Goal: Transaction & Acquisition: Purchase product/service

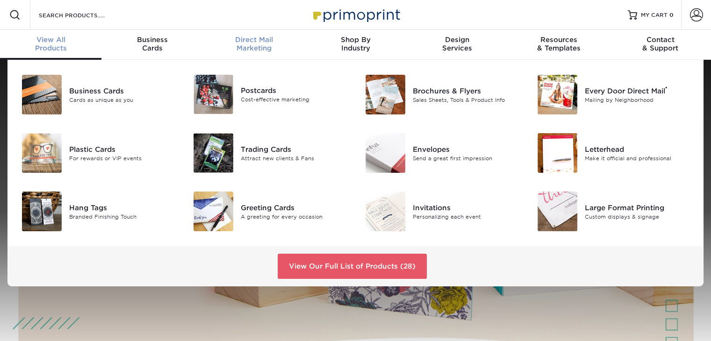
scroll to position [0, 0]
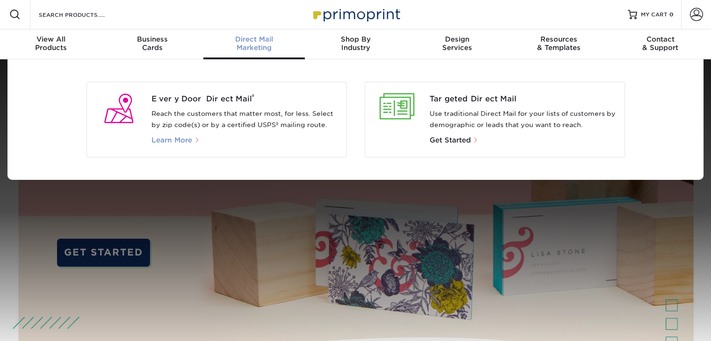
click at [177, 138] on span "Learn More" at bounding box center [172, 140] width 41 height 8
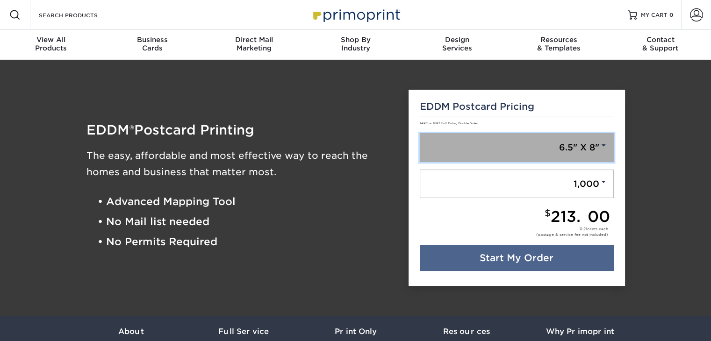
click at [601, 145] on span at bounding box center [604, 145] width 8 height 8
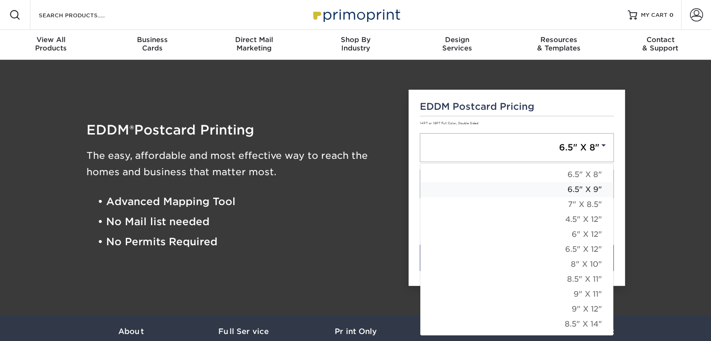
click at [591, 189] on link "6.5" X 9"" at bounding box center [517, 189] width 193 height 15
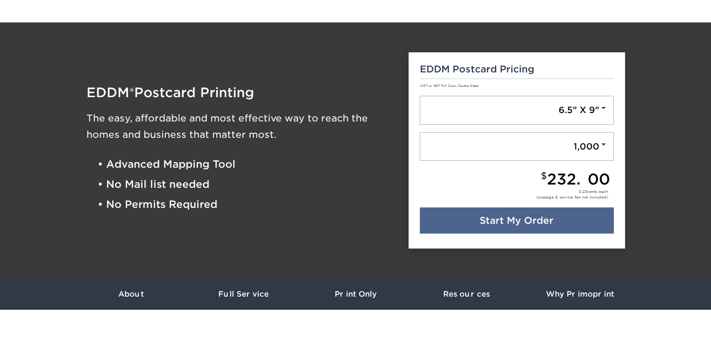
scroll to position [94, 0]
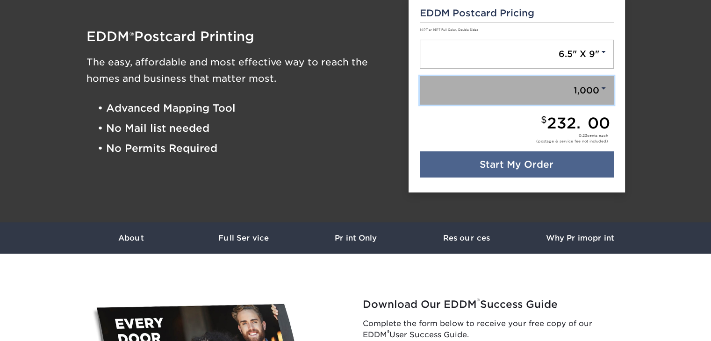
click at [610, 89] on link "1,000" at bounding box center [517, 90] width 194 height 29
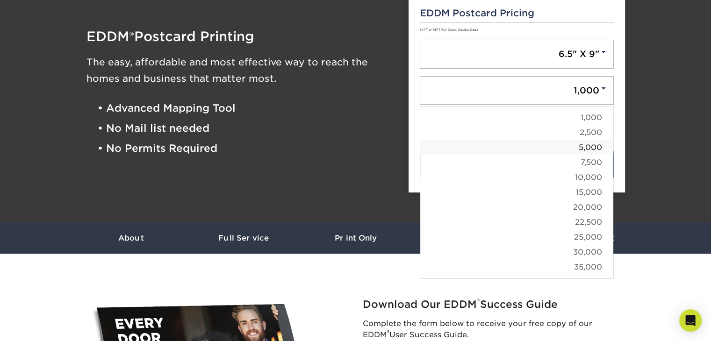
click at [597, 150] on link "5,000" at bounding box center [517, 147] width 193 height 15
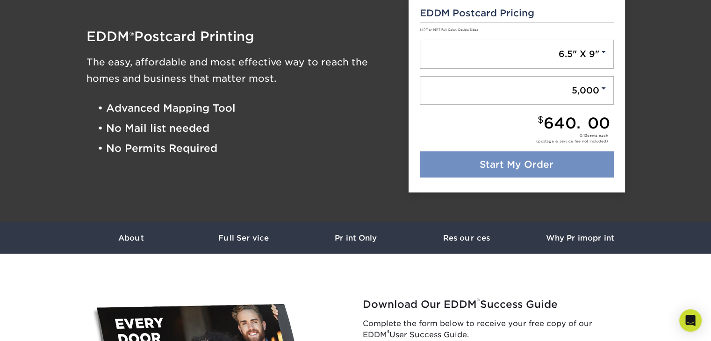
click at [543, 166] on link "Start My Order" at bounding box center [517, 165] width 194 height 26
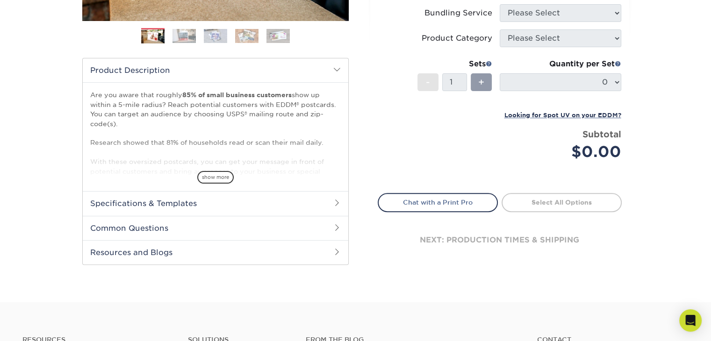
scroll to position [70, 0]
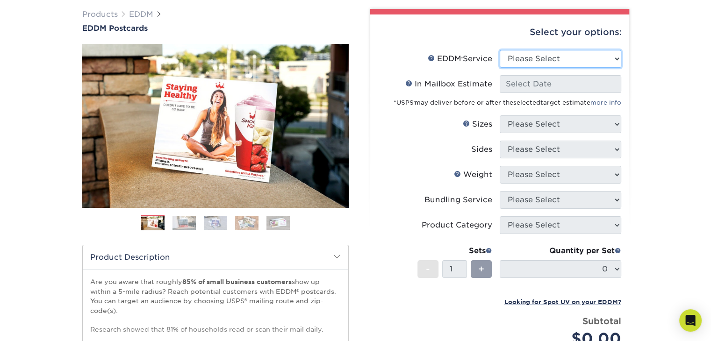
click at [586, 62] on select "Please Select Full Service Print Only" at bounding box center [561, 59] width 122 height 18
select select "full_service"
click at [500, 50] on select "Please Select Full Service Print Only" at bounding box center [561, 59] width 122 height 18
select select "-1"
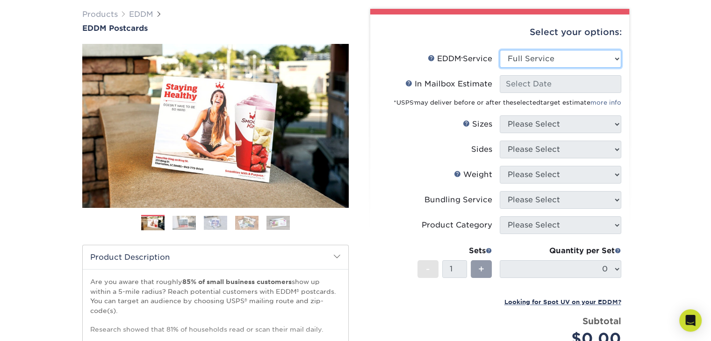
select select "-1"
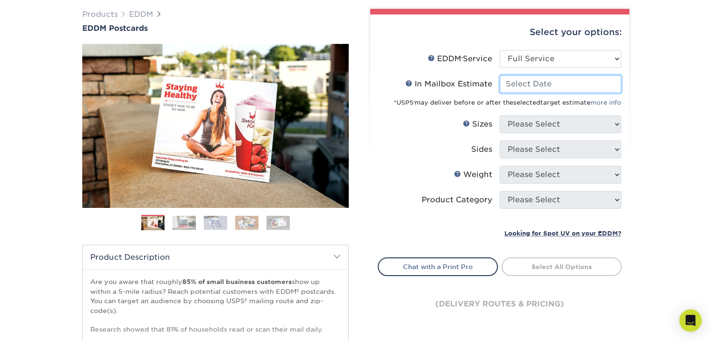
click at [556, 84] on input "In Mailbox Estimate Help In Mailbox Estimate" at bounding box center [561, 84] width 122 height 18
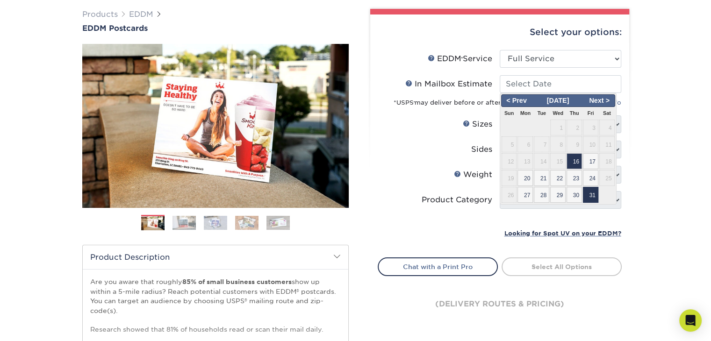
click at [587, 196] on span "31" at bounding box center [590, 195] width 15 height 16
type input "2025-10-31"
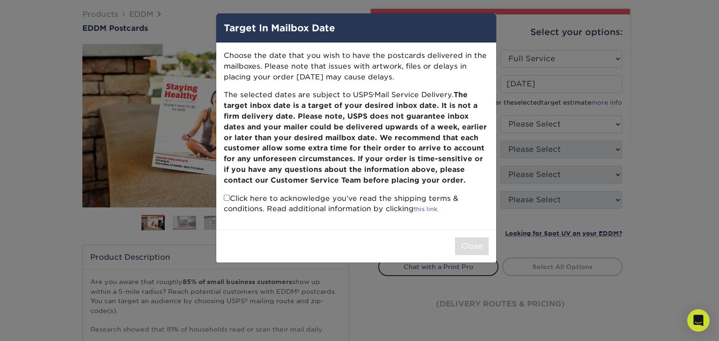
click at [227, 197] on input "checkbox" at bounding box center [227, 198] width 6 height 6
checkbox input "true"
click at [469, 246] on button "Close" at bounding box center [472, 247] width 34 height 18
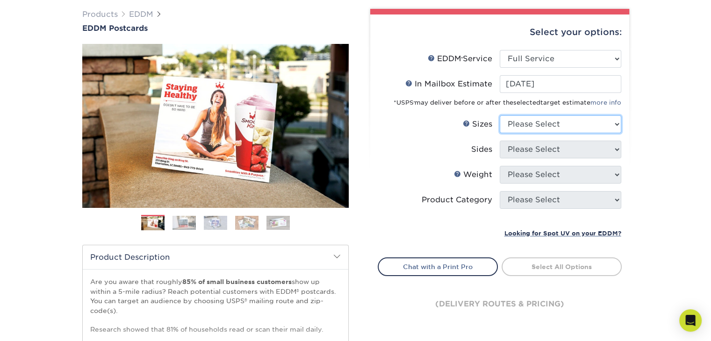
click at [545, 128] on select "Please Select 4.5" x 12" 6" x 12" 6.5" x 8" 6.5" x 9" 6.5" x 12" 7" x 8.5" 8" x…" at bounding box center [561, 125] width 122 height 18
select select "6.50x9.00"
click at [500, 116] on select "Please Select 4.5" x 12" 6" x 12" 6.5" x 8" 6.5" x 9" 6.5" x 12" 7" x 8.5" 8" x…" at bounding box center [561, 125] width 122 height 18
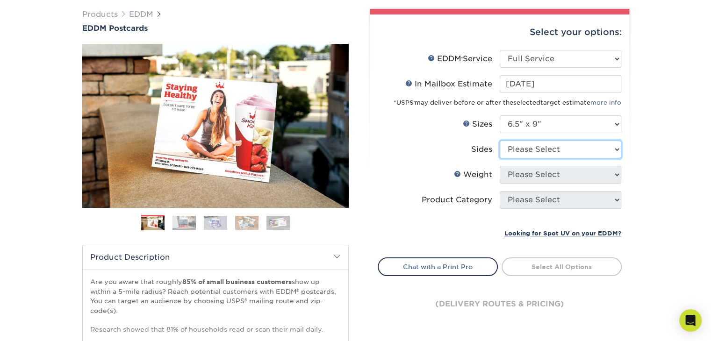
click at [543, 142] on select "Please Select Print Both Sides Print Front Only" at bounding box center [561, 150] width 122 height 18
select select "13abbda7-1d64-4f25-8bb2-c179b224825d"
click at [500, 141] on select "Please Select Print Both Sides Print Front Only" at bounding box center [561, 150] width 122 height 18
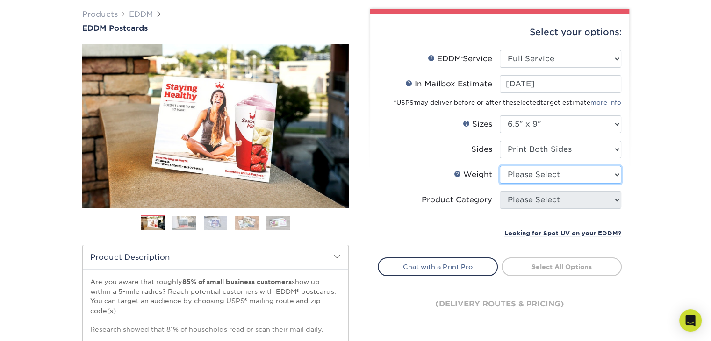
click at [544, 176] on select "Please Select 16PT 14PT" at bounding box center [561, 175] width 122 height 18
select select "14PT"
click at [500, 166] on select "Please Select 16PT 14PT" at bounding box center [561, 175] width 122 height 18
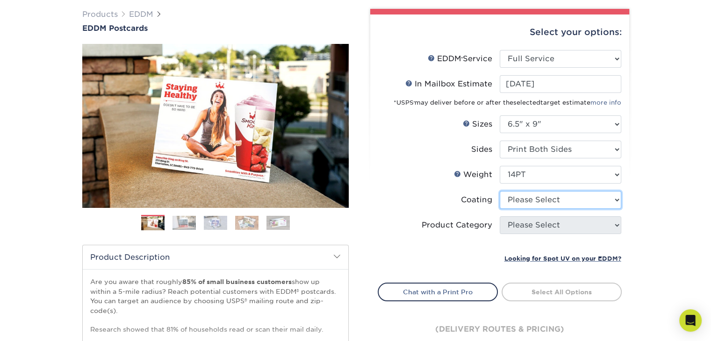
click at [538, 201] on select at bounding box center [561, 200] width 122 height 18
select select "ae367451-b2b8-45df-a344-0f05b6a12993"
click at [500, 191] on select at bounding box center [561, 200] width 122 height 18
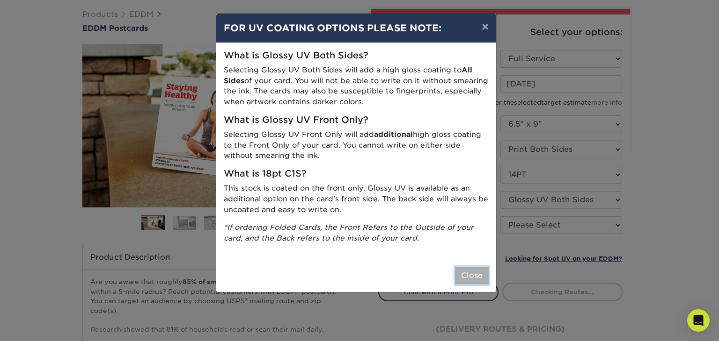
click at [468, 272] on button "Close" at bounding box center [472, 276] width 34 height 18
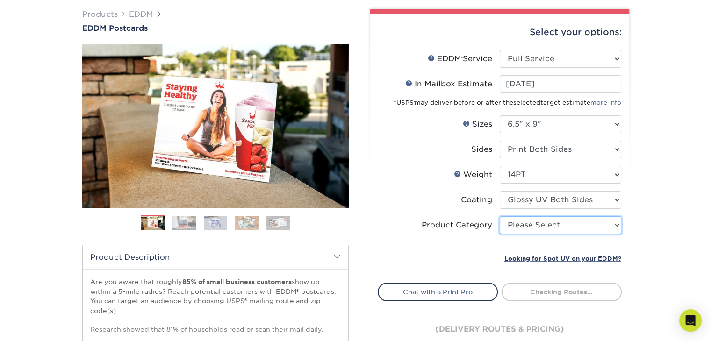
click at [530, 221] on select "Please Select Postcards" at bounding box center [561, 226] width 122 height 18
select select "9b7272e0-d6c8-4c3c-8e97-d3a1bcdab858"
click at [500, 217] on select "Please Select Postcards" at bounding box center [561, 226] width 122 height 18
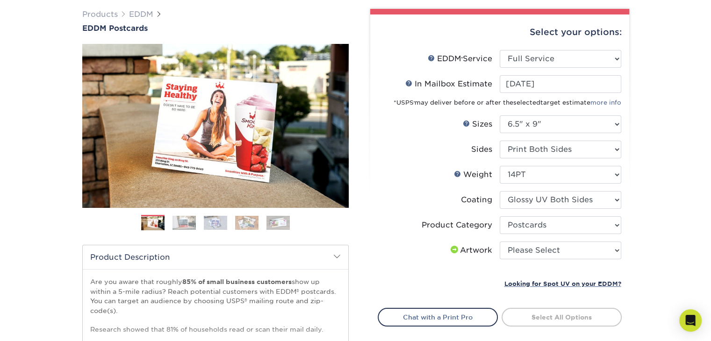
click at [439, 226] on div "Product Category" at bounding box center [457, 225] width 71 height 11
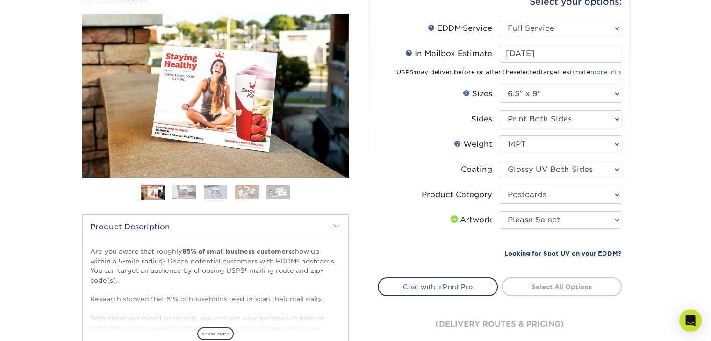
scroll to position [116, 0]
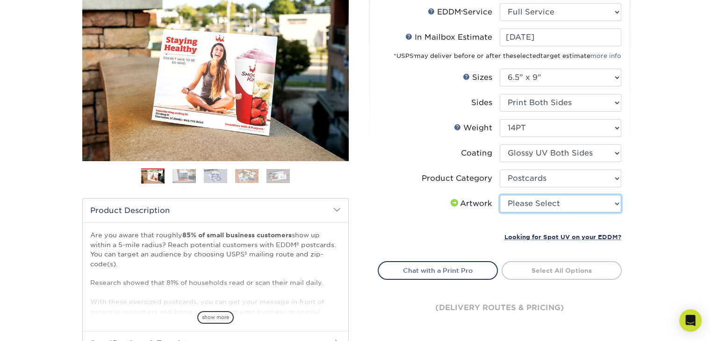
click at [537, 200] on select "Please Select I will upload files I need a design - $150" at bounding box center [561, 204] width 122 height 18
select select "design"
click at [500, 195] on select "Please Select I will upload files I need a design - $150" at bounding box center [561, 204] width 122 height 18
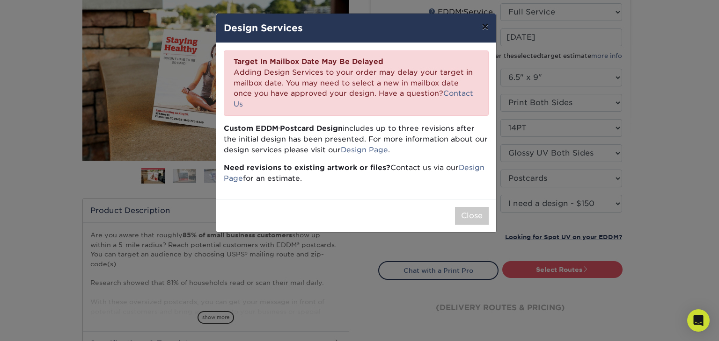
click at [486, 23] on button "×" at bounding box center [485, 27] width 22 height 26
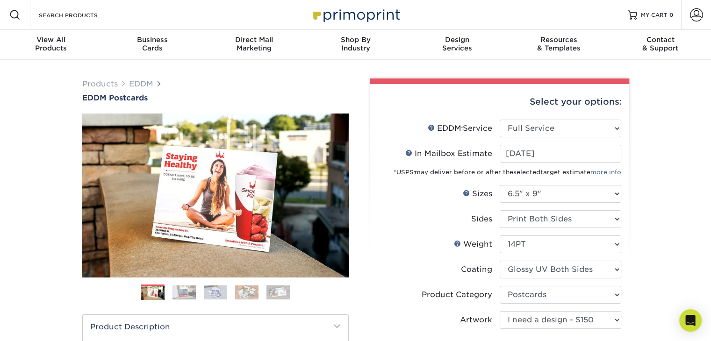
scroll to position [0, 0]
